Goal: Information Seeking & Learning: Learn about a topic

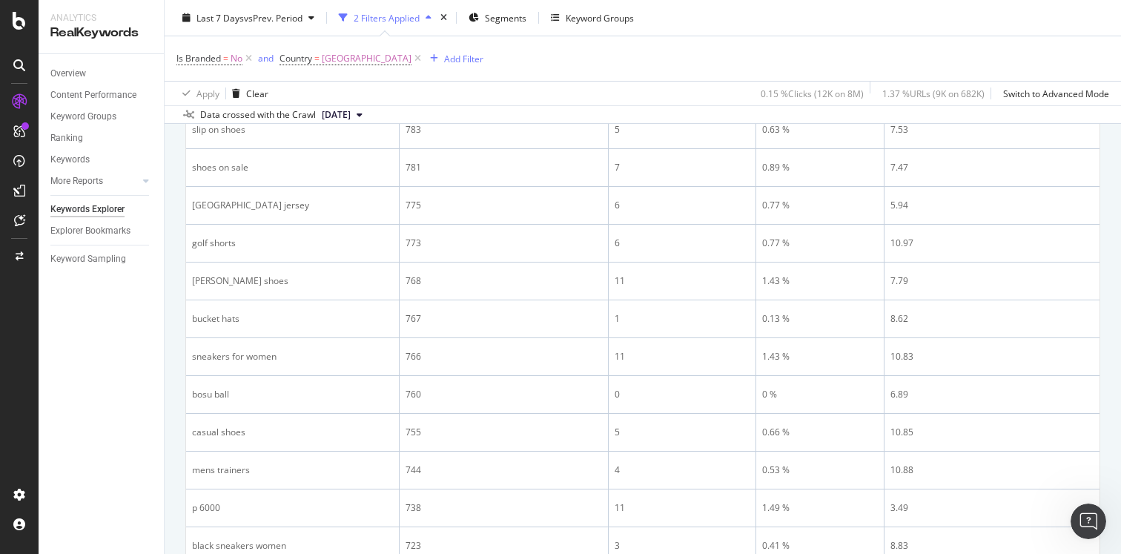
scroll to position [675, 0]
click at [77, 207] on div "Keywords Explorer" at bounding box center [87, 210] width 74 height 16
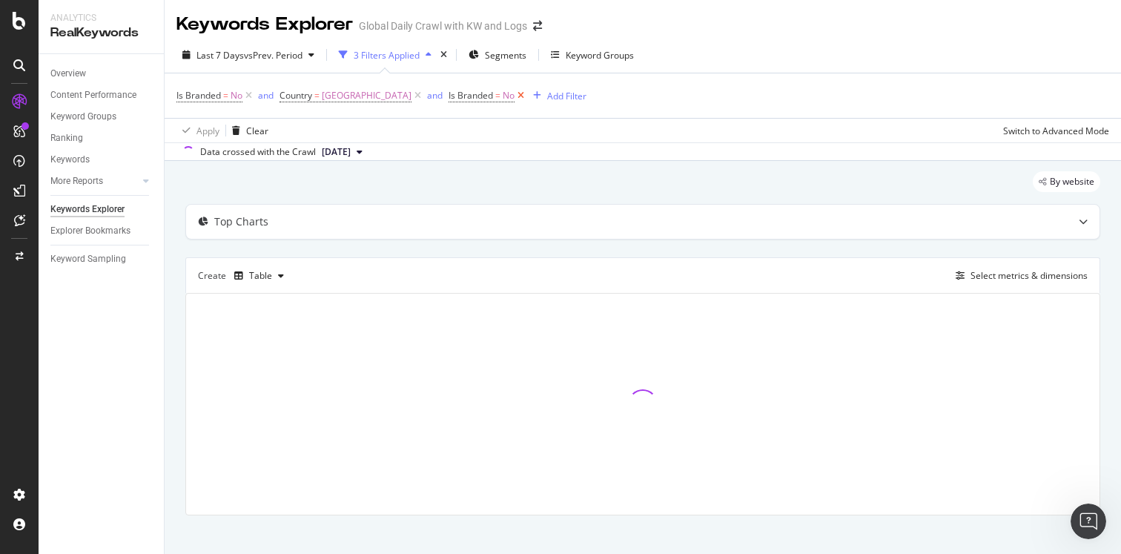
click at [514, 95] on icon at bounding box center [520, 95] width 13 height 15
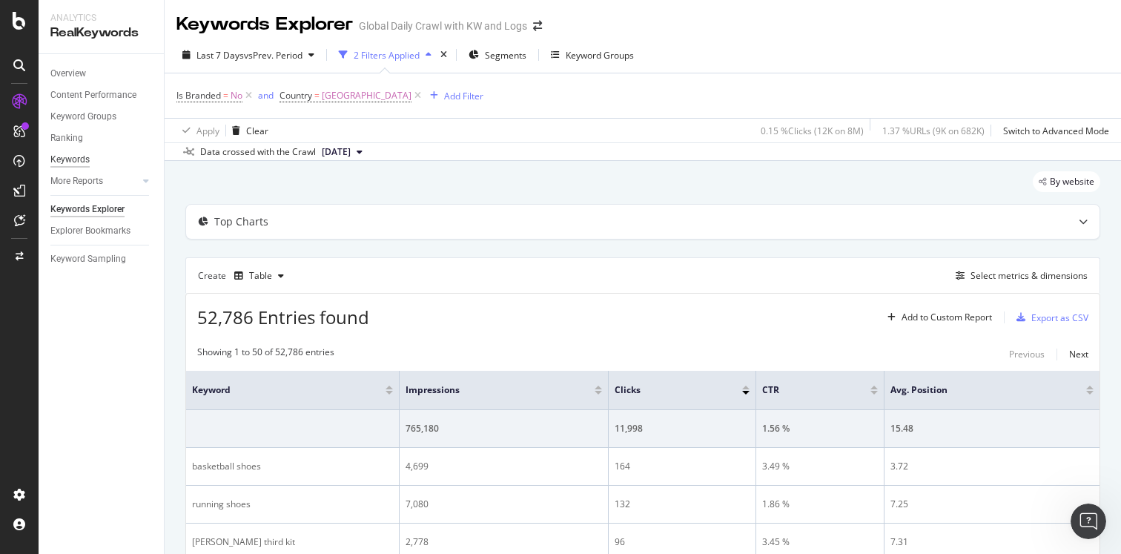
click at [75, 154] on div "Keywords" at bounding box center [69, 160] width 39 height 16
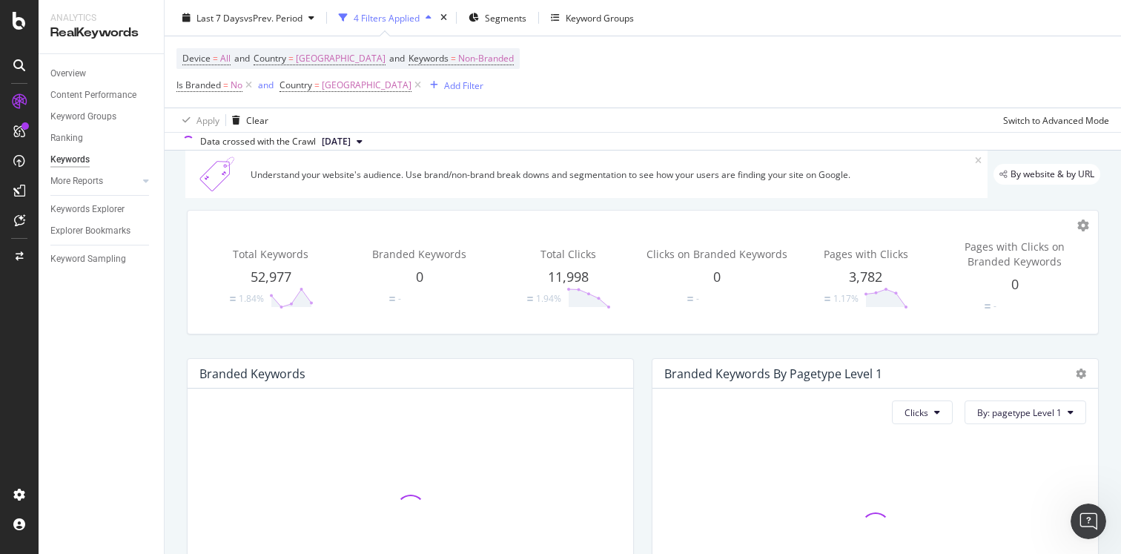
scroll to position [21, 0]
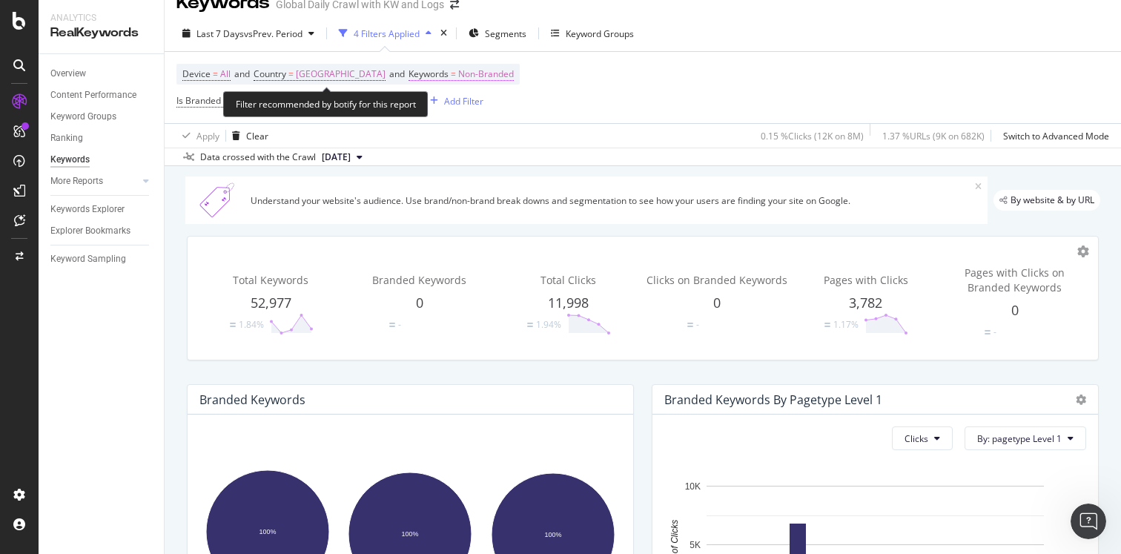
click at [458, 72] on span "Non-Branded" at bounding box center [486, 74] width 56 height 21
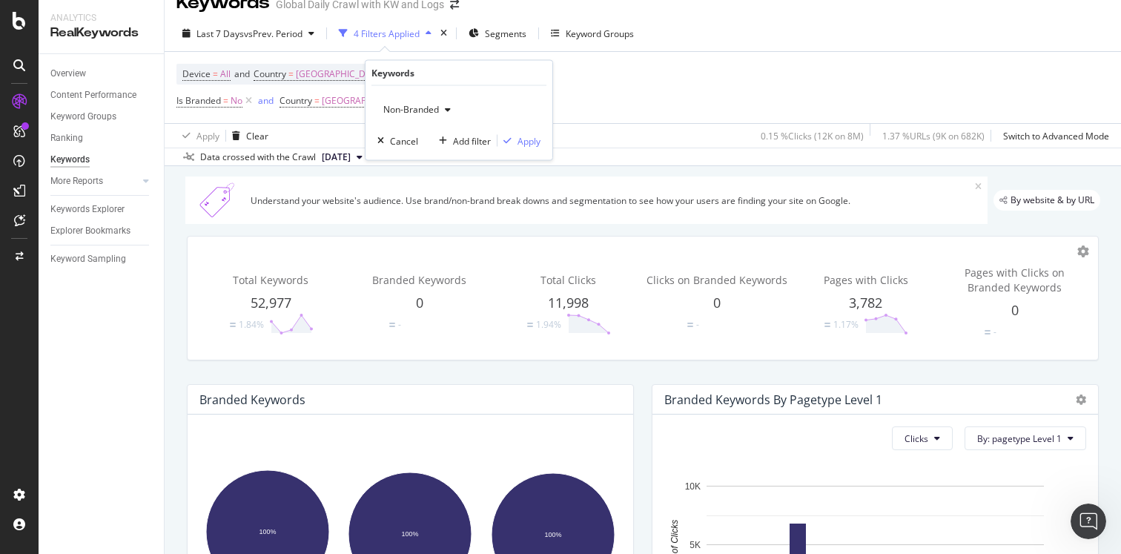
click at [426, 102] on div "Non-Branded" at bounding box center [416, 110] width 79 height 22
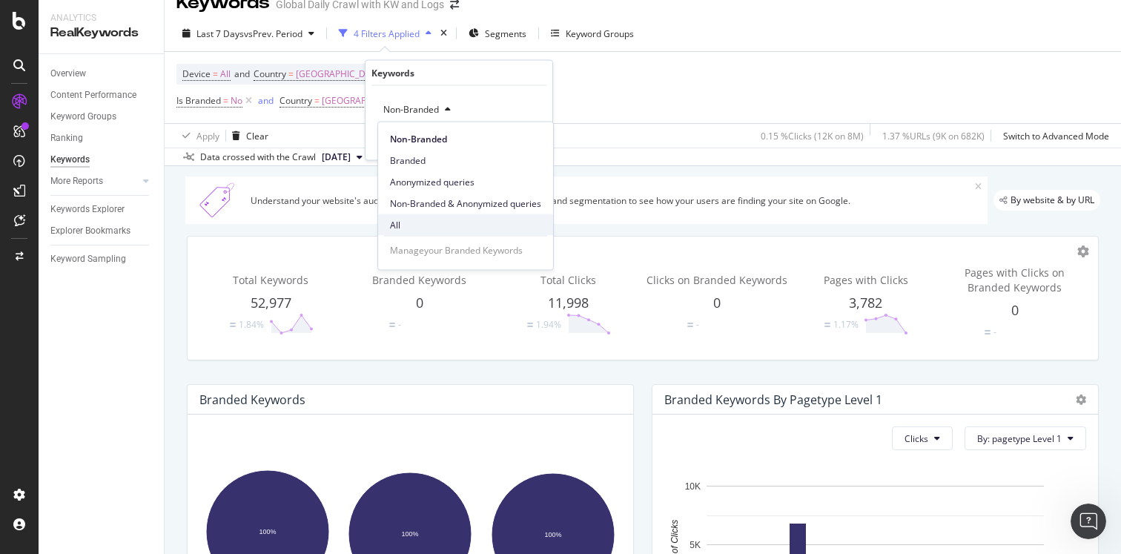
click at [414, 225] on span "All" at bounding box center [465, 224] width 151 height 13
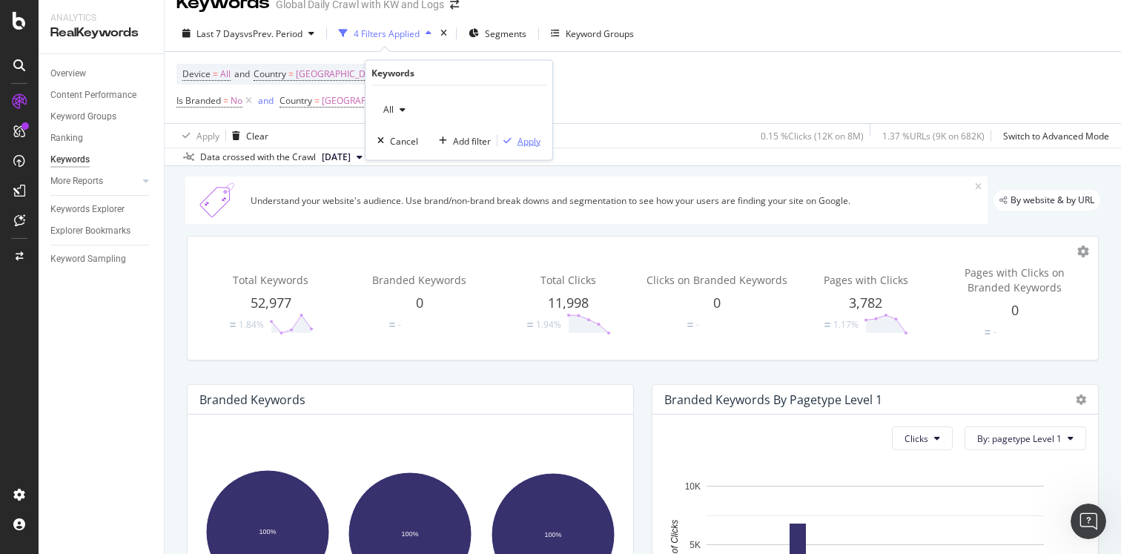
click at [527, 136] on div "Apply" at bounding box center [528, 140] width 23 height 13
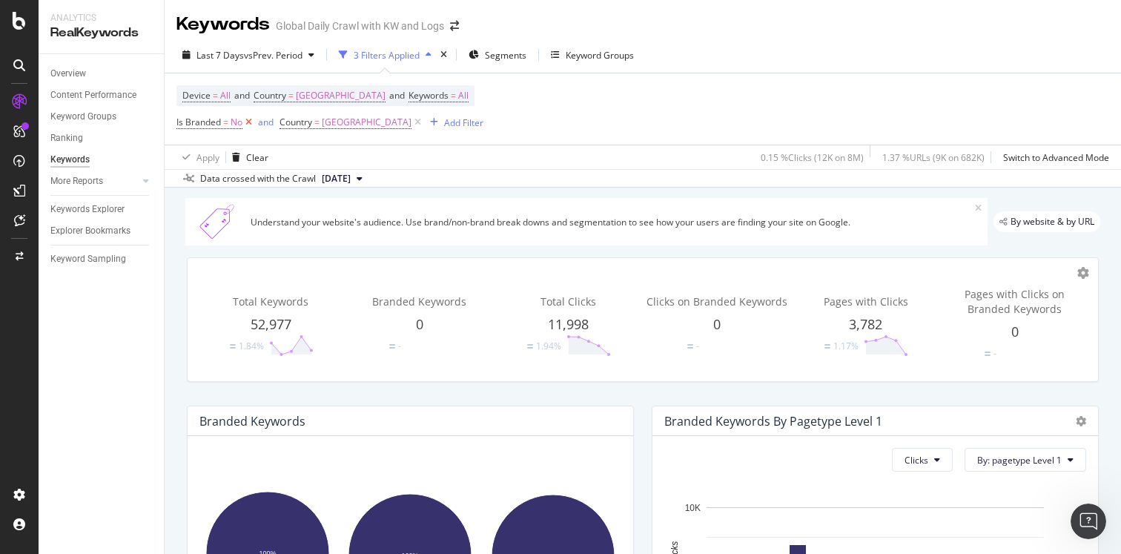
click at [248, 125] on icon at bounding box center [248, 122] width 13 height 15
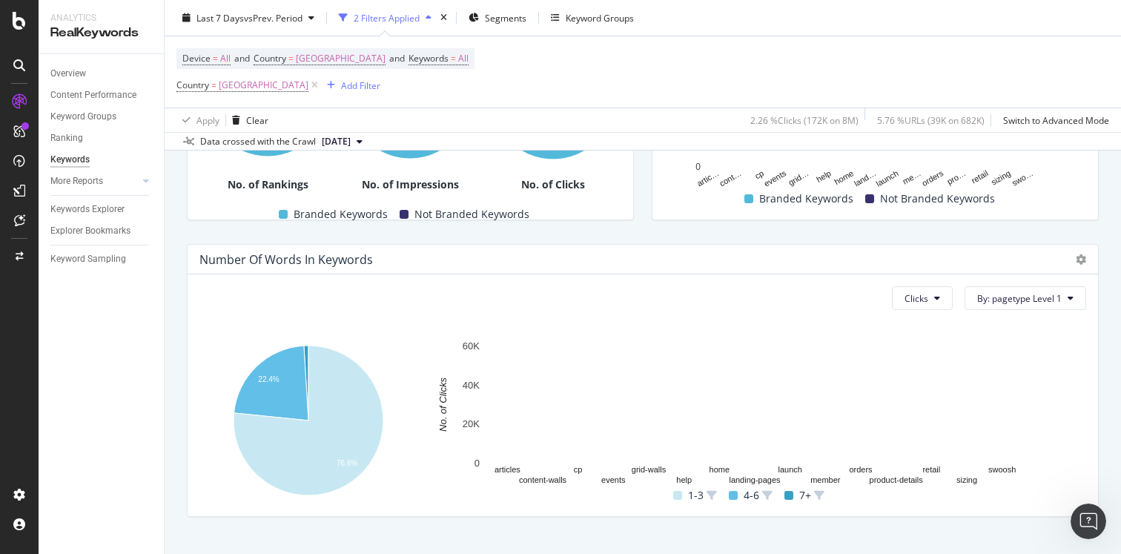
scroll to position [486, 0]
